Goal: Navigation & Orientation: Find specific page/section

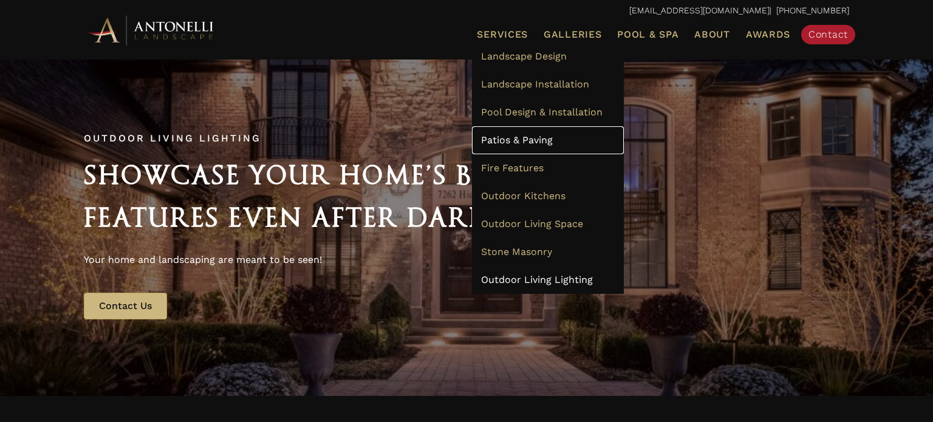
click at [516, 132] on link "Patios & Paving" at bounding box center [548, 140] width 152 height 28
